Goal: Find specific page/section: Find specific page/section

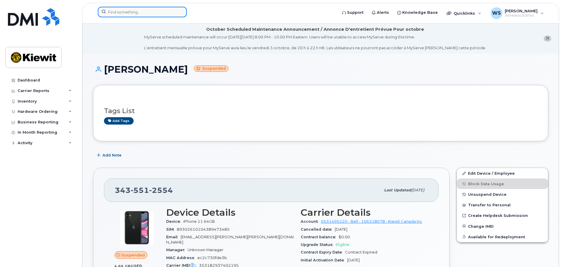
click at [119, 16] on input at bounding box center [142, 12] width 89 height 11
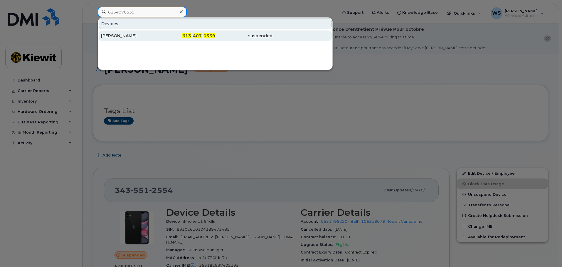
type input "6134070539"
click at [139, 38] on div "[PERSON_NAME]" at bounding box center [129, 36] width 57 height 6
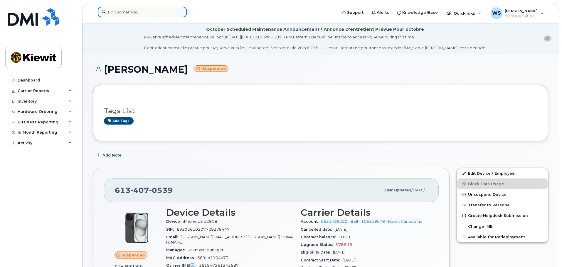
click at [129, 11] on input at bounding box center [142, 12] width 89 height 11
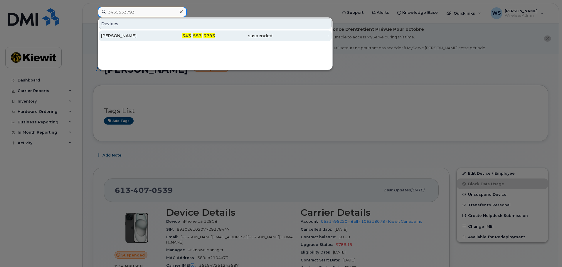
type input "3435533793"
click at [132, 38] on div "[PERSON_NAME]" at bounding box center [129, 36] width 57 height 6
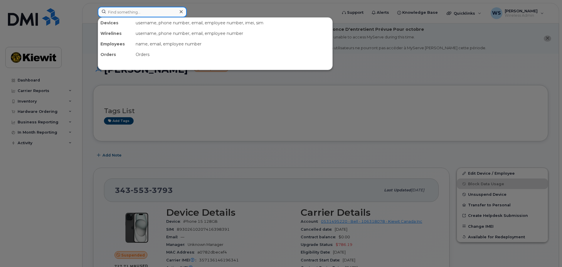
click at [124, 12] on input at bounding box center [142, 12] width 89 height 11
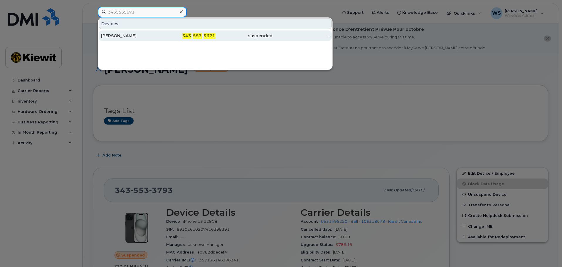
type input "3435535671"
click at [154, 39] on div "[PERSON_NAME]" at bounding box center [129, 36] width 57 height 11
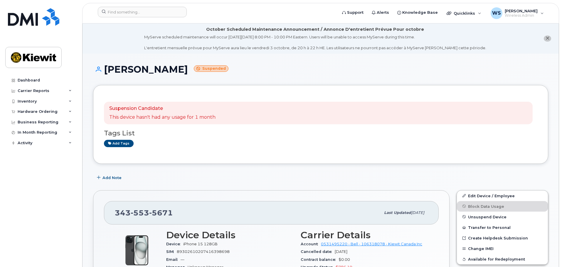
click at [151, 6] on header "Support Alerts Knowledge Base Quicklinks Suspend / Cancel Device Change SIM Car…" at bounding box center [320, 13] width 477 height 21
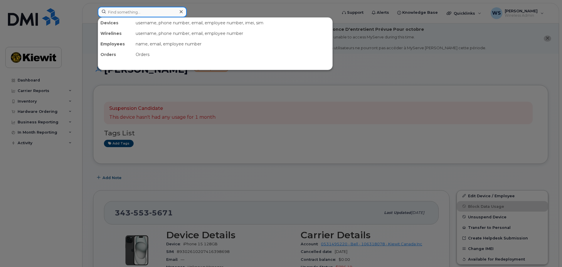
click at [149, 9] on input at bounding box center [142, 12] width 89 height 11
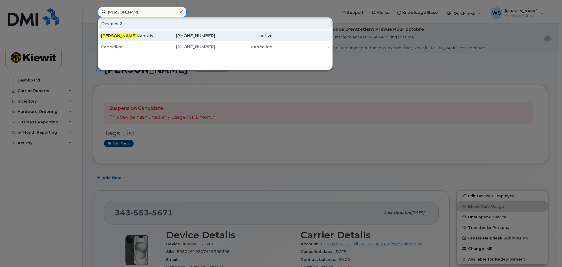
type input "kaye"
click at [168, 38] on div "613-619-1865" at bounding box center [186, 36] width 57 height 6
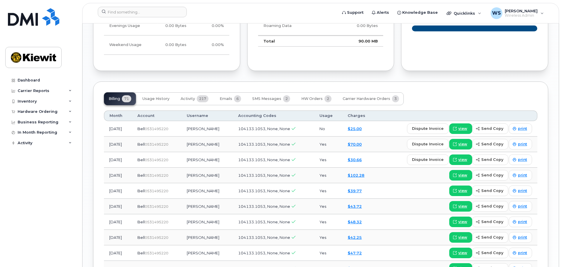
scroll to position [675, 0]
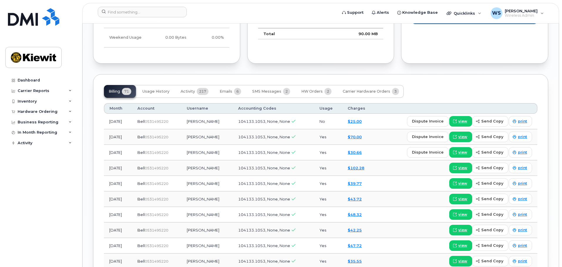
click at [145, 119] on span "Bell" at bounding box center [140, 121] width 7 height 5
click at [156, 89] on span "Usage History" at bounding box center [155, 91] width 27 height 5
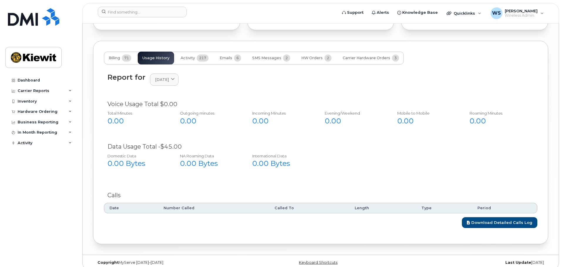
scroll to position [710, 0]
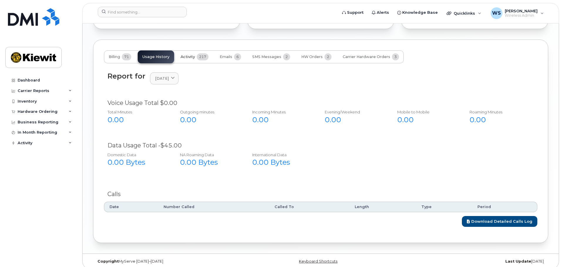
click at [193, 55] on span "Activity" at bounding box center [187, 57] width 14 height 5
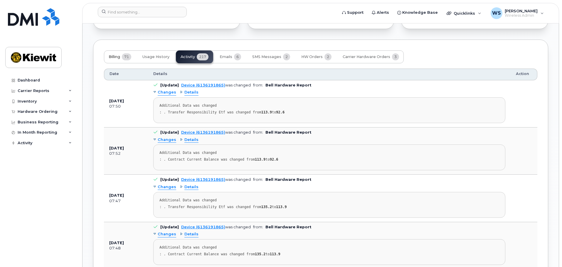
click at [118, 55] on span "Billing" at bounding box center [114, 57] width 11 height 5
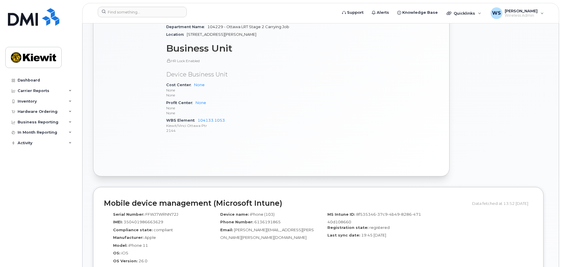
scroll to position [269, 0]
